Goal: Find specific page/section: Find specific page/section

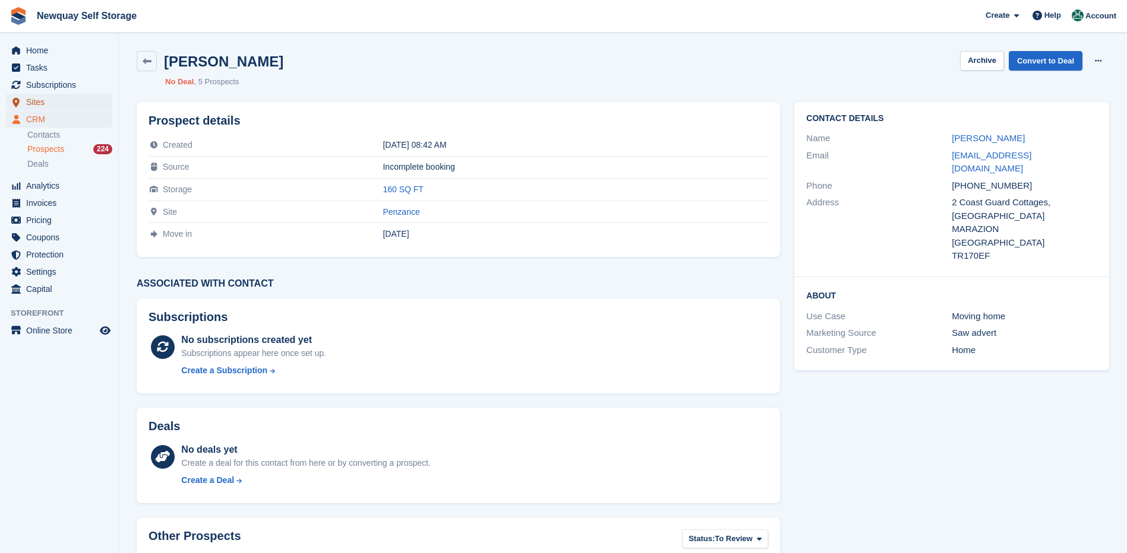
click at [31, 101] on span "Sites" at bounding box center [61, 102] width 71 height 17
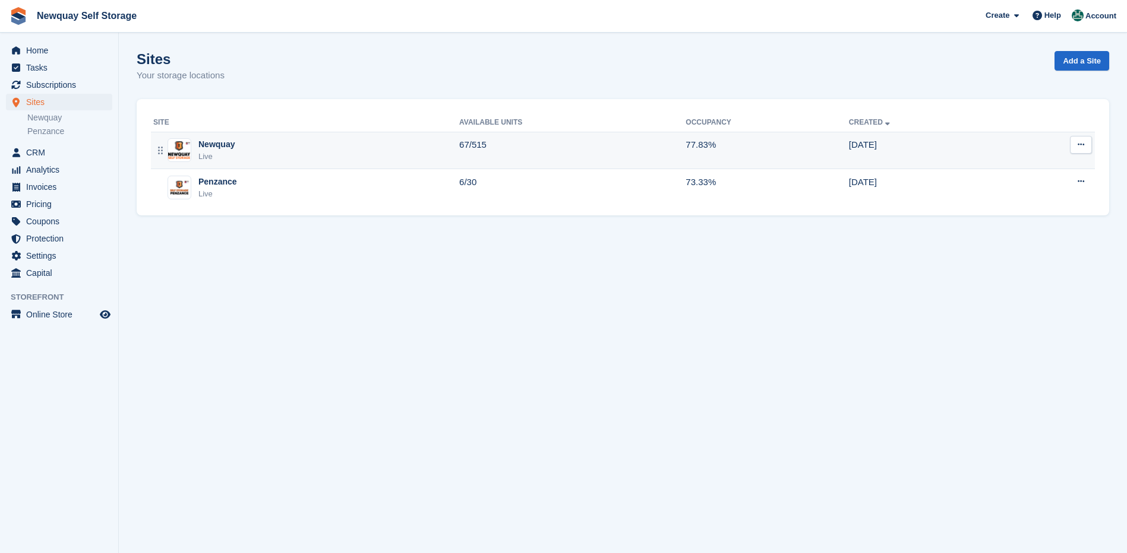
click at [206, 144] on div "Newquay" at bounding box center [216, 144] width 36 height 12
